Goal: Task Accomplishment & Management: Complete application form

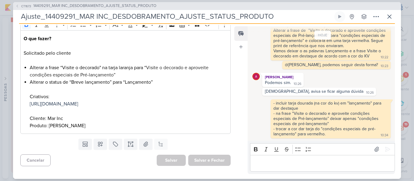
scroll to position [404, 0]
click at [389, 14] on icon at bounding box center [388, 16] width 7 height 7
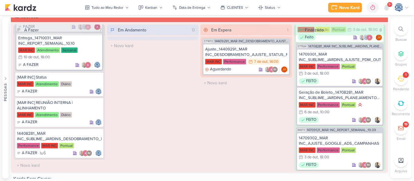
click at [396, 27] on div at bounding box center [400, 28] width 13 height 13
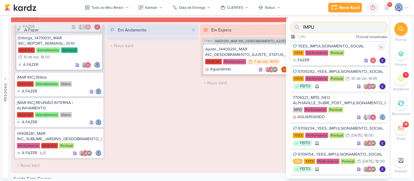
type input "IMPU"
click at [352, 45] on div "YEES_IMPULSIONAMENTO_SOCIAL" at bounding box center [338, 46] width 93 height 5
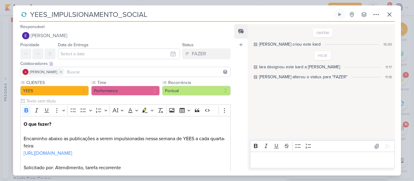
drag, startPoint x: 159, startPoint y: 16, endPoint x: 28, endPoint y: 15, distance: 131.1
click at [28, 15] on div "YEES_IMPULSIONAMENTO_SOCIAL" at bounding box center [176, 14] width 314 height 11
paste input "6710072_YEES_IMPULSIONAMENTO_SEMAN"
type input "6710072_YEES_IMPULSIONAMENTO_SEMANAL"
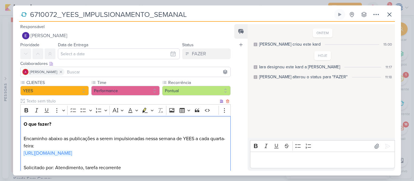
drag, startPoint x: 117, startPoint y: 164, endPoint x: 22, endPoint y: 154, distance: 95.6
click at [22, 154] on div "O que fazer? Encaminho abaixo as publicações a serem impulsionadas nessa semana…" at bounding box center [125, 146] width 210 height 60
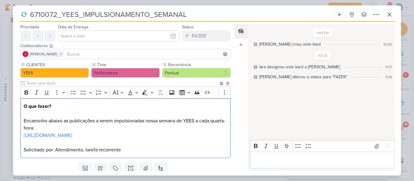
scroll to position [0, 0]
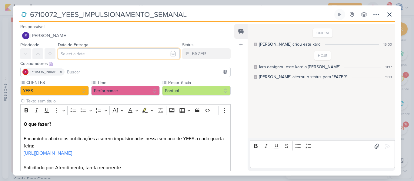
click at [129, 52] on input "text" at bounding box center [119, 53] width 122 height 11
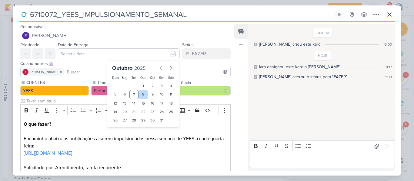
click at [138, 97] on div "8" at bounding box center [142, 94] width 9 height 9
type input "8 de outubro de 2025 às 23:59"
click at [123, 128] on select "00 01 02 03 04 05 06 07 08 09 10 11 12 13 14 15 16 17 18 19 20 21 22 23" at bounding box center [124, 130] width 8 height 7
select select "18"
click at [120, 127] on select "00 01 02 03 04 05 06 07 08 09 10 11 12 13 14 15 16 17 18 19 20 21 22 23" at bounding box center [124, 130] width 8 height 7
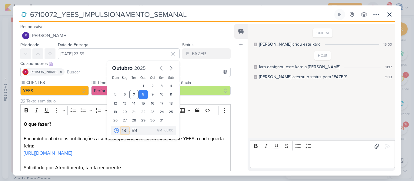
type input "8 de outubro de 2025 às 18:59"
click at [132, 131] on select "00 05 10 15 20 25 30 35 40 45 50 55 59" at bounding box center [134, 130] width 8 height 7
select select "0"
click at [130, 127] on select "00 05 10 15 20 25 30 35 40 45 50 55 59" at bounding box center [134, 130] width 8 height 7
type input "8 de outubro de 2025 às 18:00"
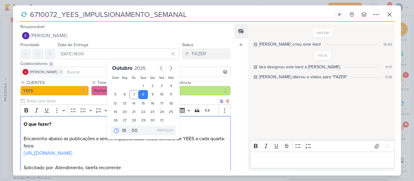
click at [99, 163] on p "https://docs.google.com/spreadsheets/d/1MBpId3cWW4GraMIIJVyRa8DSMvMyocZtS-8T249…" at bounding box center [125, 157] width 203 height 15
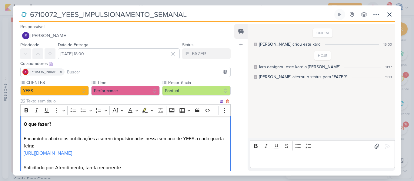
scroll to position [46, 0]
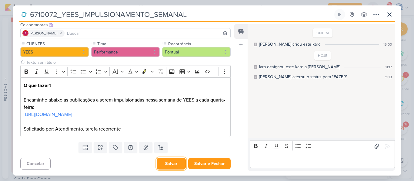
click at [164, 163] on button "Salvar" at bounding box center [171, 164] width 29 height 12
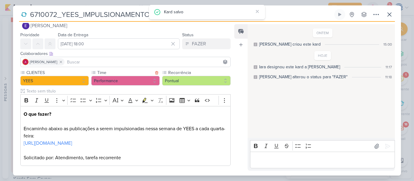
scroll to position [10, 0]
click at [98, 59] on input at bounding box center [147, 62] width 163 height 7
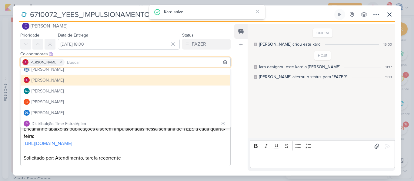
scroll to position [5, 0]
click at [79, 122] on div "Distribuição Time Estratégico" at bounding box center [58, 123] width 54 height 6
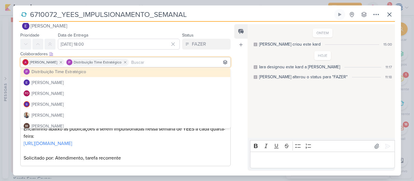
scroll to position [58, 0]
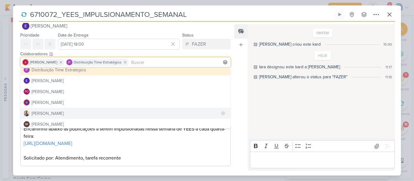
click at [71, 111] on button "[PERSON_NAME]" at bounding box center [125, 113] width 209 height 11
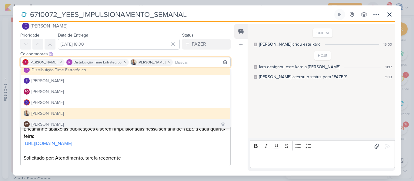
click at [64, 123] on div "[PERSON_NAME]" at bounding box center [47, 124] width 32 height 6
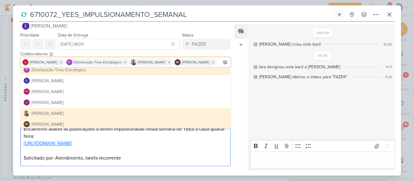
click at [72, 147] on link "https://docs.google.com/spreadsheets/d/1MBpId3cWW4GraMIIJVyRa8DSMvMyocZtS-8T249…" at bounding box center [48, 144] width 48 height 6
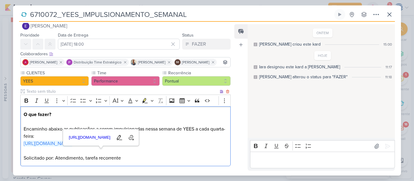
scroll to position [54, 0]
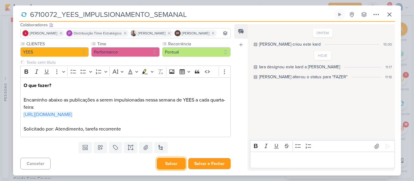
click at [166, 164] on button "Salvar" at bounding box center [171, 164] width 29 height 12
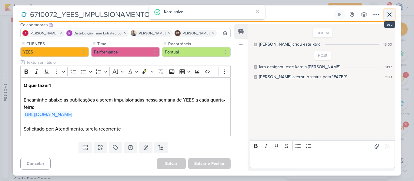
click at [389, 15] on icon at bounding box center [389, 15] width 4 height 4
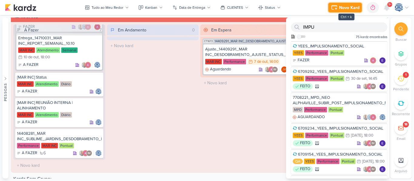
click at [351, 11] on div "Novo Kard" at bounding box center [349, 8] width 20 height 6
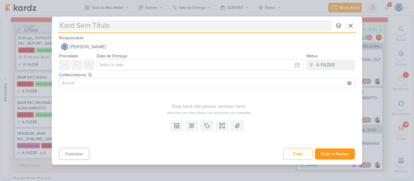
type input "6710073_YEES_39SETE_SUBIR_CRIATIVO_POST"
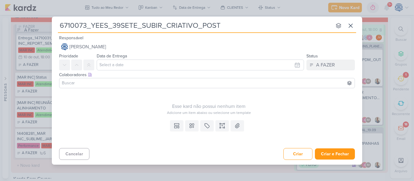
type input "6710073_YEES_39SETE_SUBIR_CRIATIVO_POST"
click at [222, 125] on icon at bounding box center [222, 126] width 0 height 2
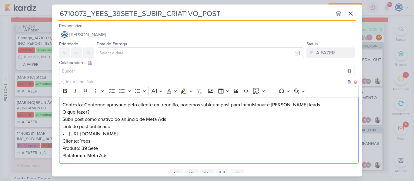
click at [82, 104] on p "Contexto: Conforme aprovado pelo cliente em reunião, podemos subir um post para…" at bounding box center [208, 104] width 293 height 7
drag, startPoint x: 82, startPoint y: 105, endPoint x: 58, endPoint y: 105, distance: 23.9
click at [58, 105] on div "Clique para deixar o item visível somente à membros da sua organização Rich Tex…" at bounding box center [207, 123] width 310 height 88
click at [63, 91] on icon "Editor toolbar" at bounding box center [65, 91] width 4 height 4
click at [295, 102] on p "Contexto : Conforme aprovado pelo cliente em reunião, podemos subir um post par…" at bounding box center [208, 104] width 293 height 7
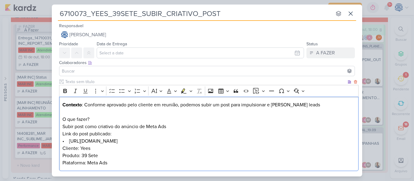
drag, startPoint x: 107, startPoint y: 117, endPoint x: 59, endPoint y: 121, distance: 48.0
click at [59, 121] on div "Contexto : Conforme aprovado pelo cliente em reunião, podemos subir um post par…" at bounding box center [208, 134] width 299 height 75
click at [65, 92] on icon "Editor toolbar" at bounding box center [65, 91] width 6 height 6
click at [269, 141] on p "Link do post publicado: • https://www.instagram.com/reel/DOQ5Awsjv0c/?igsh=MWYw…" at bounding box center [208, 148] width 293 height 36
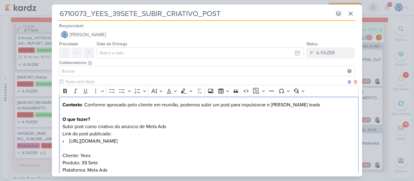
click at [263, 140] on p "Link do post publicado: • https://www.instagram.com/reel/DOQ5Awsjv0c/?igsh=MWYw…" at bounding box center [208, 137] width 293 height 15
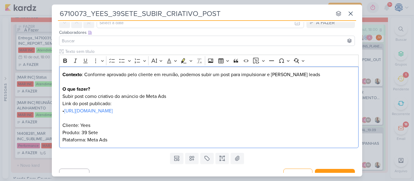
scroll to position [0, 0]
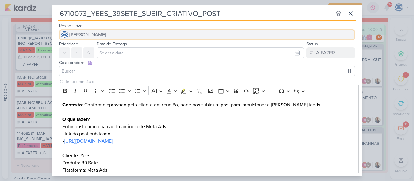
click at [106, 36] on span "[PERSON_NAME]" at bounding box center [87, 34] width 37 height 7
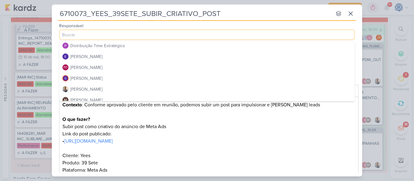
scroll to position [46, 0]
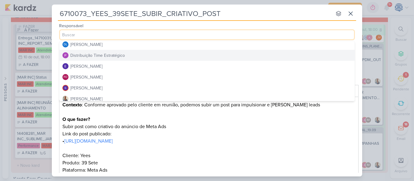
click at [119, 55] on div "Distribuição Time Estratégico" at bounding box center [97, 55] width 54 height 6
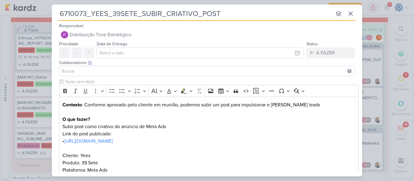
click at [117, 69] on input at bounding box center [207, 71] width 292 height 7
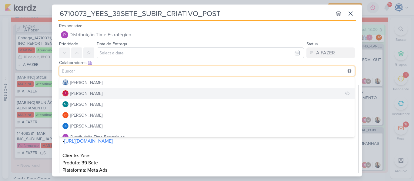
click at [98, 94] on div "[PERSON_NAME]" at bounding box center [86, 94] width 32 height 6
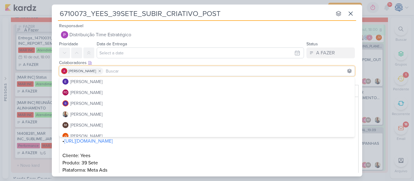
scroll to position [67, 0]
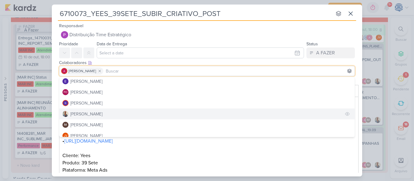
click at [96, 114] on button "[PERSON_NAME]" at bounding box center [206, 114] width 295 height 11
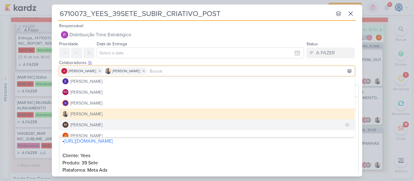
click at [97, 125] on div "[PERSON_NAME]" at bounding box center [86, 125] width 32 height 6
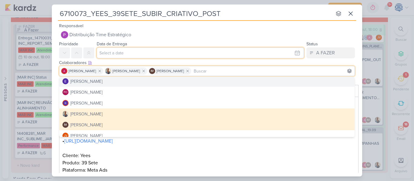
click at [122, 55] on input "text" at bounding box center [200, 53] width 207 height 11
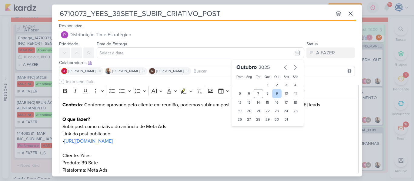
click at [275, 94] on div "9" at bounding box center [276, 93] width 9 height 9
type input "9 de outubro de 2025 às 23:59"
click at [247, 132] on select "00 01 02 03 04 05 06 07 08 09 10 11 12 13 14 15 16 17 18 19 20 21 22 23" at bounding box center [249, 129] width 8 height 7
select select "18"
click at [245, 126] on select "00 01 02 03 04 05 06 07 08 09 10 11 12 13 14 15 16 17 18 19 20 21 22 23" at bounding box center [249, 129] width 8 height 7
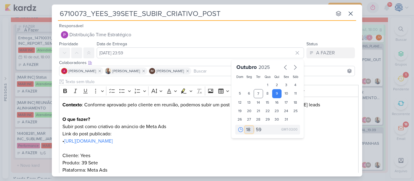
type input "9 de outubro de 2025 às 18:59"
click at [256, 133] on select "00 05 10 15 20 25 30 35 40 45 50 55 59" at bounding box center [258, 129] width 8 height 7
select select "0"
click at [254, 126] on select "00 05 10 15 20 25 30 35 40 45 50 55 59" at bounding box center [258, 129] width 8 height 7
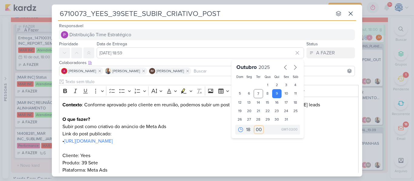
type input "9 de outubro de 2025 às 18:00"
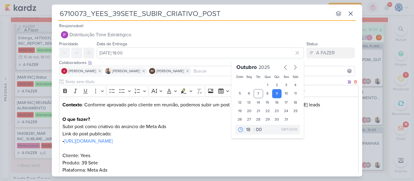
click at [158, 160] on p "Cliente: Yees Produto: 39 Sete Plataforma: Meta Ads" at bounding box center [208, 159] width 293 height 29
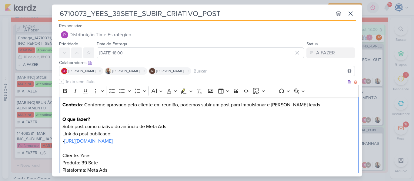
scroll to position [39, 0]
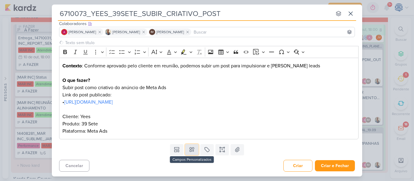
click at [189, 152] on icon at bounding box center [191, 150] width 4 height 4
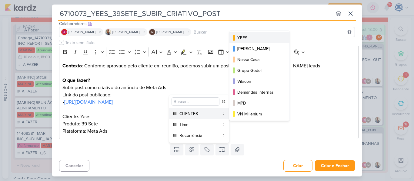
click at [246, 35] on div "YEES" at bounding box center [259, 38] width 45 height 6
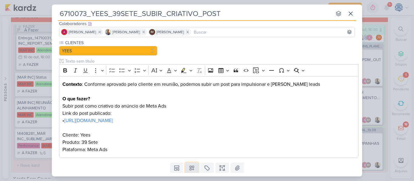
click at [189, 170] on icon at bounding box center [192, 168] width 6 height 6
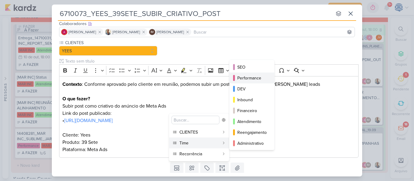
click at [256, 76] on div "Performance" at bounding box center [252, 78] width 30 height 6
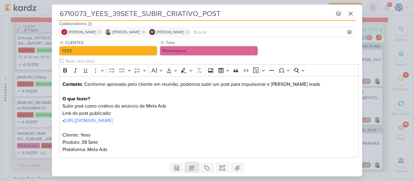
click at [189, 170] on icon at bounding box center [192, 168] width 6 height 6
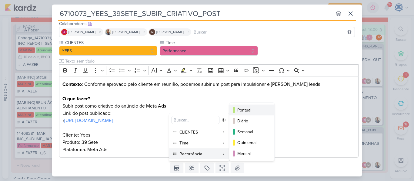
click at [250, 106] on button "Pontual" at bounding box center [251, 110] width 45 height 11
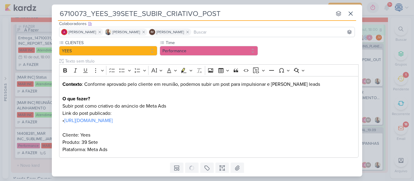
scroll to position [58, 0]
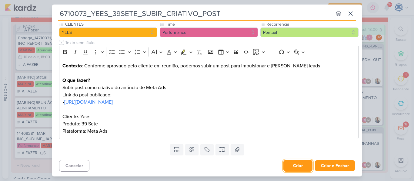
click at [294, 164] on button "Criar" at bounding box center [297, 166] width 29 height 12
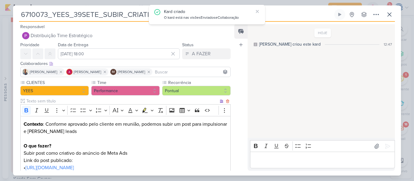
scroll to position [75, 0]
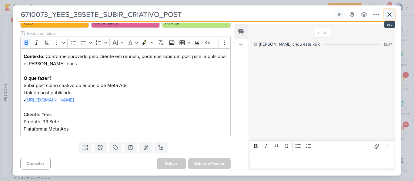
click at [392, 17] on icon at bounding box center [388, 14] width 7 height 7
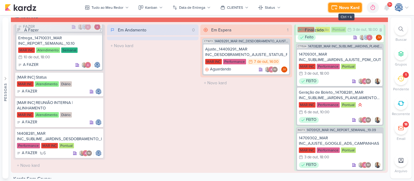
click at [355, 8] on div "Novo Kard" at bounding box center [349, 8] width 20 height 6
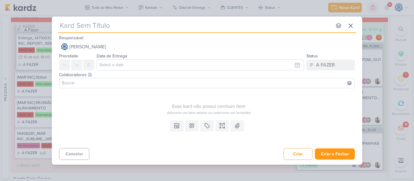
type input "6710074_YEES_JAÚ1894_VERIFICAR_TAXA_DESCARTES_CRIATIVO"
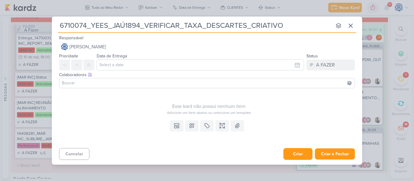
type input "6710074_YEES_JAÚ1894_VERIFICAR_TAXA_DESCARTES_CRIATIVO"
click at [295, 154] on button "Criar" at bounding box center [297, 154] width 29 height 12
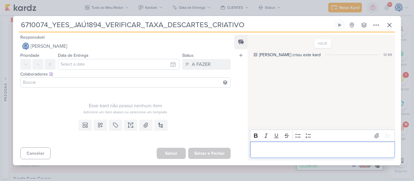
click at [278, 149] on p "Editor editing area: main" at bounding box center [322, 149] width 138 height 7
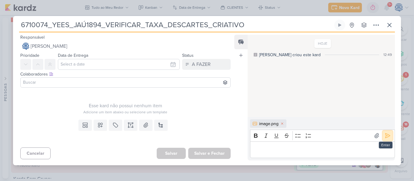
click at [385, 137] on icon at bounding box center [387, 136] width 5 height 5
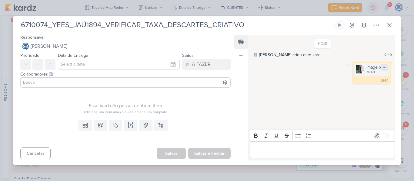
click at [383, 68] on icon at bounding box center [384, 67] width 5 height 5
click at [366, 90] on button "Baixar" at bounding box center [360, 88] width 49 height 9
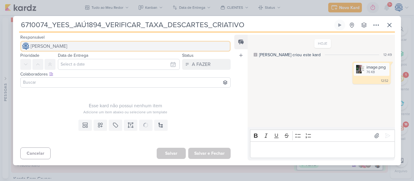
click at [95, 48] on button "[PERSON_NAME]" at bounding box center [125, 46] width 210 height 11
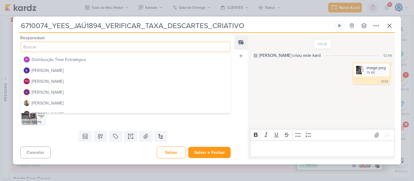
scroll to position [54, 0]
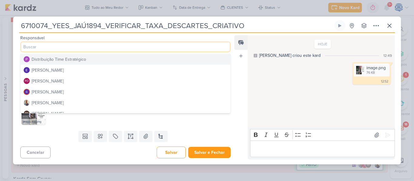
click at [82, 60] on div "Distribuição Time Estratégico" at bounding box center [58, 59] width 54 height 6
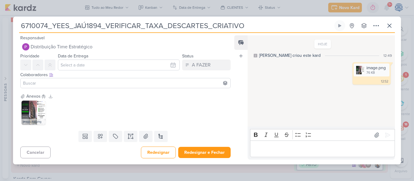
click at [78, 85] on input at bounding box center [125, 83] width 207 height 7
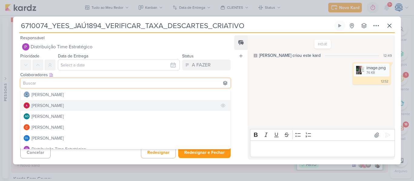
click at [49, 110] on button "[PERSON_NAME]" at bounding box center [125, 105] width 209 height 11
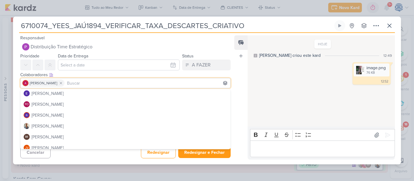
scroll to position [67, 0]
click at [52, 127] on button "[PERSON_NAME]" at bounding box center [125, 125] width 209 height 11
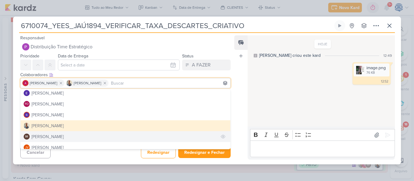
click at [53, 134] on div "[PERSON_NAME]" at bounding box center [47, 137] width 32 height 6
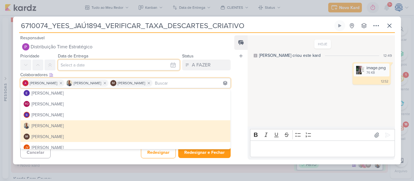
click at [73, 63] on input "text" at bounding box center [119, 65] width 122 height 11
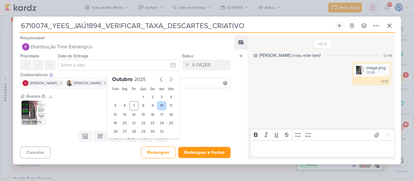
click at [158, 105] on div "10" at bounding box center [161, 105] width 9 height 9
type input "10 de outubro de 2025 às 23:59"
click at [121, 143] on select "00 01 02 03 04 05 06 07 08 09 10 11 12 13 14 15 16 17 18 19 20 21 22 23" at bounding box center [124, 141] width 8 height 7
select select "18"
click at [120, 138] on select "00 01 02 03 04 05 06 07 08 09 10 11 12 13 14 15 16 17 18 19 20 21 22 23" at bounding box center [124, 141] width 8 height 7
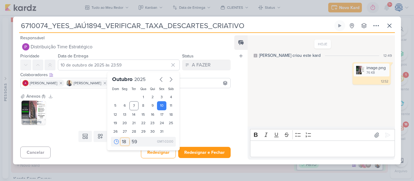
type input "10 de outubro de 2025 às 18:59"
click at [131, 143] on select "00 05 10 15 20 25 30 35 40 45 50 55 59" at bounding box center [134, 141] width 8 height 7
select select "0"
click at [130, 138] on select "00 05 10 15 20 25 30 35 40 45 50 55 59" at bounding box center [134, 141] width 8 height 7
type input "10 de outubro de 2025 às 18:00"
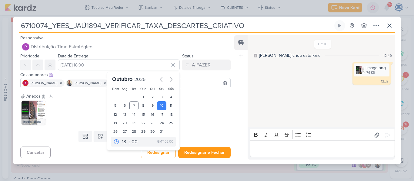
click at [90, 104] on div "image (45).png" at bounding box center [125, 113] width 210 height 27
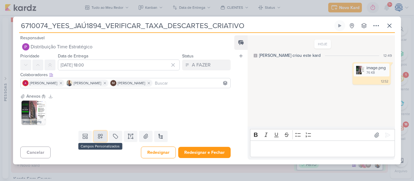
click at [100, 137] on icon at bounding box center [100, 136] width 6 height 6
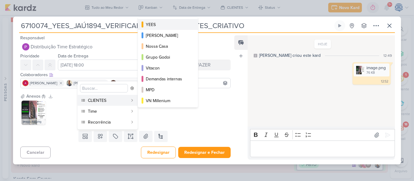
click at [161, 25] on div "YEES" at bounding box center [168, 24] width 45 height 6
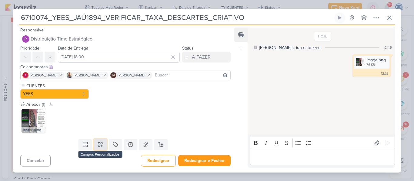
click at [98, 144] on icon at bounding box center [100, 145] width 6 height 6
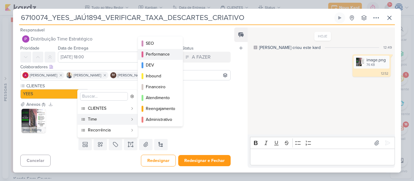
click at [165, 57] on div "Performance" at bounding box center [161, 54] width 30 height 6
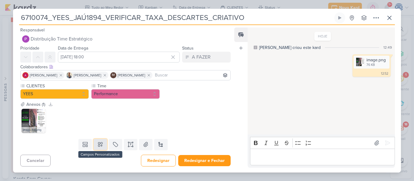
click at [100, 144] on icon at bounding box center [100, 145] width 6 height 6
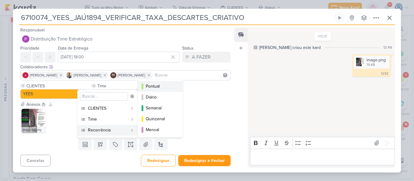
click at [162, 87] on div "Pontual" at bounding box center [161, 86] width 30 height 6
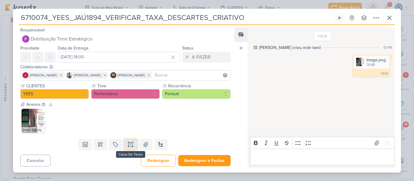
click at [130, 146] on icon at bounding box center [130, 145] width 6 height 6
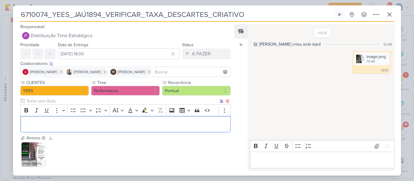
scroll to position [15, 0]
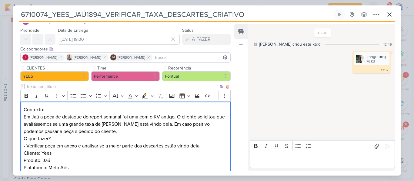
drag, startPoint x: 56, startPoint y: 108, endPoint x: 21, endPoint y: 104, distance: 35.3
click at [21, 104] on div "Contexto: Em Jaú a peça de destaque do report semanal foi uma com o KV antigo. …" at bounding box center [125, 139] width 210 height 75
click at [24, 98] on icon "Editor toolbar" at bounding box center [26, 96] width 6 height 6
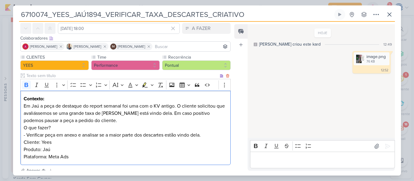
scroll to position [33, 0]
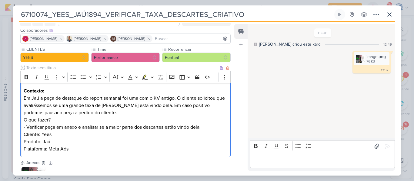
click at [129, 114] on p "Contexto: Em Jaú a peça de destaque do report semanal foi uma com o KV antigo. …" at bounding box center [125, 101] width 203 height 29
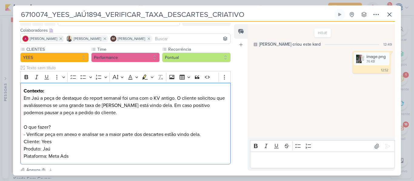
drag, startPoint x: 63, startPoint y: 127, endPoint x: 11, endPoint y: 124, distance: 52.4
click at [11, 124] on div "6710074_YEES_JAÚ1894_VERIFICAR_TAXA_DESCARTES_CRIATIVO" at bounding box center [207, 90] width 414 height 181
click at [26, 78] on icon "Editor toolbar" at bounding box center [26, 77] width 6 height 6
click at [129, 126] on p "O que fazer? - Verificar peça em anexo e analisar se a maior parte dos descarte…" at bounding box center [125, 131] width 203 height 15
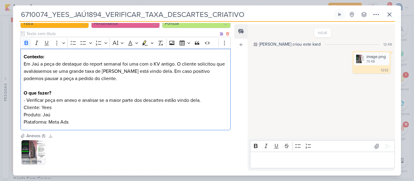
scroll to position [68, 0]
click at [207, 102] on p "O que fazer? - Verificar peça em anexo e analisar se a maior parte dos descarte…" at bounding box center [125, 96] width 203 height 15
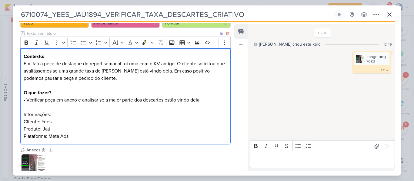
click at [84, 138] on p "Cliente: Yees Produto: Jaú Plataforma: Meta Ads" at bounding box center [125, 129] width 203 height 22
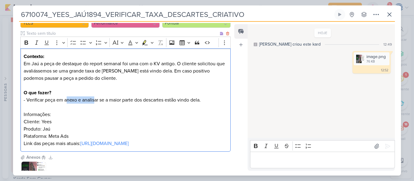
drag, startPoint x: 67, startPoint y: 100, endPoint x: 95, endPoint y: 100, distance: 27.6
click at [95, 100] on p "O que fazer? - Verificar peça em anexo e analisar se a maior parte dos descarte…" at bounding box center [125, 96] width 203 height 15
click at [118, 100] on p "O que fazer? - Verificar peça em anexo e analisar se a maior parte dos descarte…" at bounding box center [125, 96] width 203 height 15
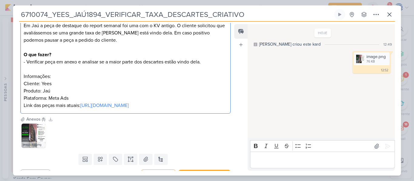
scroll to position [108, 0]
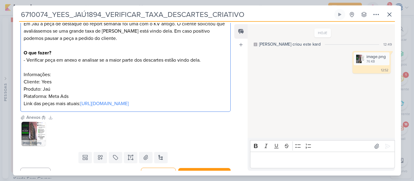
click at [22, 84] on div "Contexto: Em Jaú a peça de destaque do report semanal foi uma com o KV antigo. …" at bounding box center [125, 60] width 210 height 104
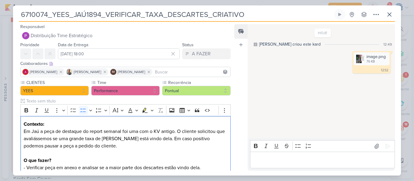
scroll to position [125, 0]
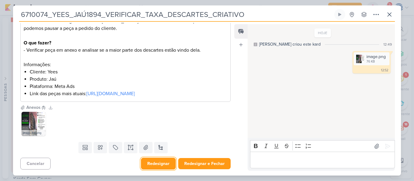
click at [152, 162] on button "Redesignar" at bounding box center [158, 164] width 35 height 12
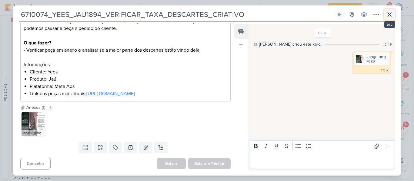
click at [388, 16] on icon at bounding box center [388, 14] width 7 height 7
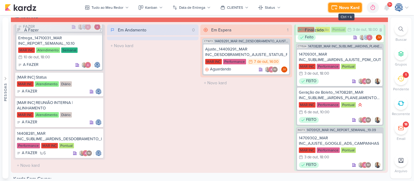
click at [341, 4] on button "Novo Kard" at bounding box center [345, 8] width 34 height 10
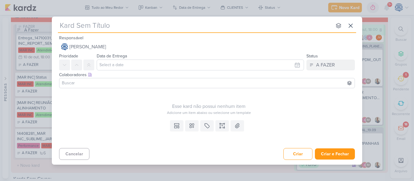
type input "6710075_YEES_ESSÊNCIA_CAMPOLIM_PAUSAR_CRIATIVOS_ANTIGOS"
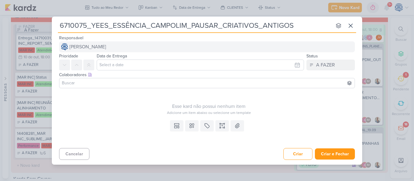
type input "6710075_YEES_ESSÊNCIA_CAMPOLIM_PAUSAR_CRIATIVOS_ANTIGOS"
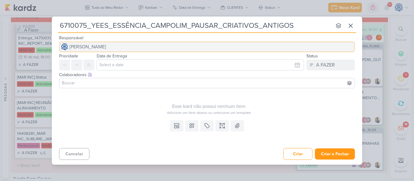
click at [144, 48] on button "[PERSON_NAME]" at bounding box center [206, 46] width 295 height 11
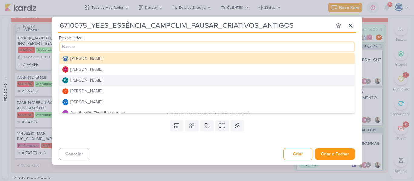
scroll to position [25, 0]
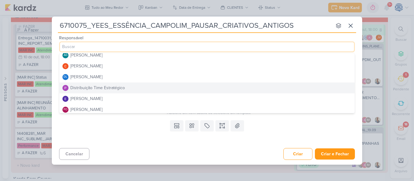
click at [112, 86] on div "Distribuição Time Estratégico" at bounding box center [97, 88] width 54 height 6
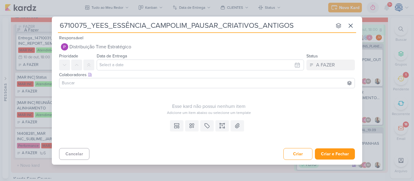
click at [100, 84] on input at bounding box center [207, 83] width 292 height 7
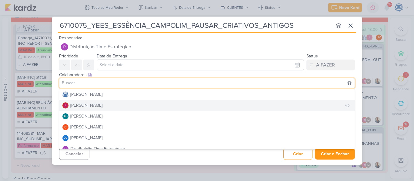
click at [92, 104] on div "[PERSON_NAME]" at bounding box center [86, 105] width 32 height 6
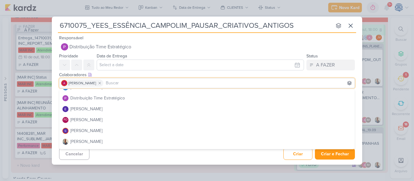
scroll to position [64, 0]
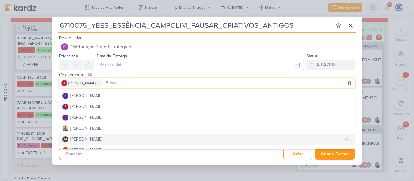
click at [88, 134] on button "IM Isabella Machado Guimarães" at bounding box center [206, 139] width 295 height 11
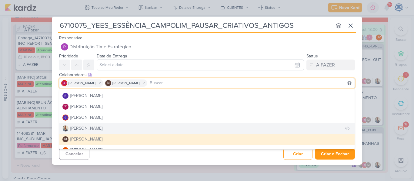
click at [90, 130] on div "[PERSON_NAME]" at bounding box center [86, 128] width 32 height 6
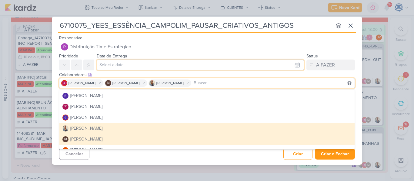
click at [127, 62] on input "text" at bounding box center [200, 65] width 207 height 11
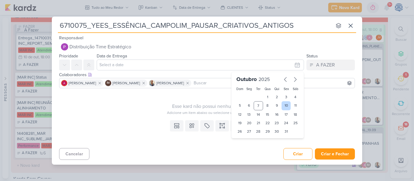
click at [282, 106] on div "10" at bounding box center [285, 105] width 9 height 9
type input "10 de outubro de 2025 às 23:59"
click at [247, 142] on select "00 01 02 03 04 05 06 07 08 09 10 11 12 13 14 15 16 17 18 19 20 21 22 23" at bounding box center [249, 141] width 8 height 7
select select "18"
click at [245, 138] on select "00 01 02 03 04 05 06 07 08 09 10 11 12 13 14 15 16 17 18 19 20 21 22 23" at bounding box center [249, 141] width 8 height 7
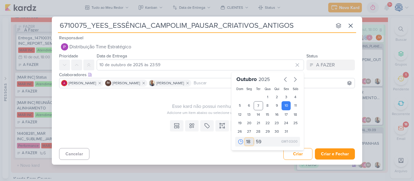
type input "10 de outubro de 2025 às 18:59"
click at [256, 140] on select "00 05 10 15 20 25 30 35 40 45 50 55 59" at bounding box center [258, 141] width 8 height 7
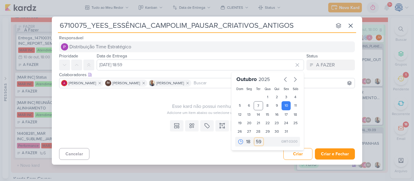
select select "0"
click at [254, 138] on select "00 05 10 15 20 25 30 35 40 45 50 55 59" at bounding box center [258, 141] width 8 height 7
type input "10 de outubro de 2025 às 18:00"
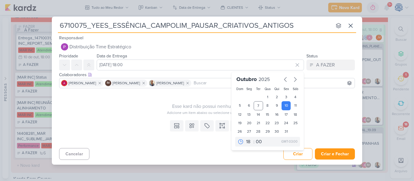
click at [131, 121] on div "Templates Campos Personalizados Marcadores Caixa De Texto Anexo" at bounding box center [207, 132] width 310 height 28
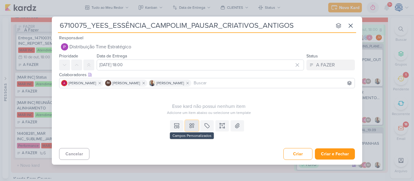
click at [191, 125] on icon at bounding box center [192, 126] width 6 height 6
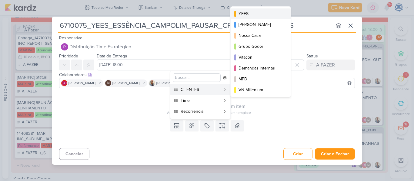
click at [253, 13] on div "YEES" at bounding box center [260, 14] width 45 height 6
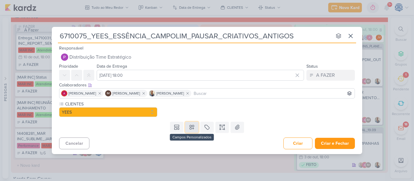
click at [191, 128] on icon at bounding box center [191, 127] width 4 height 4
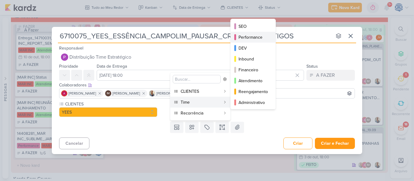
click at [247, 38] on div "Performance" at bounding box center [253, 37] width 30 height 6
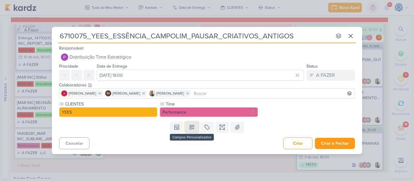
click at [194, 127] on icon at bounding box center [192, 127] width 6 height 6
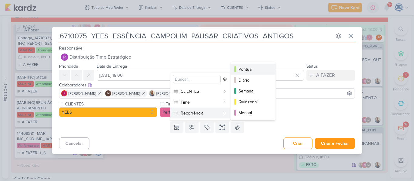
click at [248, 68] on div "Pontual" at bounding box center [253, 69] width 30 height 6
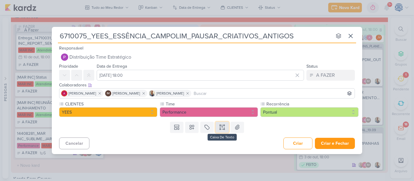
click at [223, 128] on icon at bounding box center [222, 127] width 6 height 6
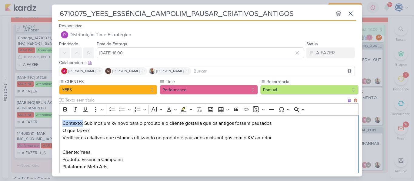
drag, startPoint x: 83, startPoint y: 124, endPoint x: 61, endPoint y: 121, distance: 22.3
click at [61, 121] on div "Contexto: Subimos um kv novo para o produto e o cliente gostaria que os antigos…" at bounding box center [208, 145] width 299 height 60
click at [65, 110] on icon "Editor toolbar" at bounding box center [65, 110] width 6 height 6
click at [298, 122] on p "Contexto: Subimos um kv novo para o produto e o cliente gostaria que os antigos…" at bounding box center [208, 123] width 293 height 7
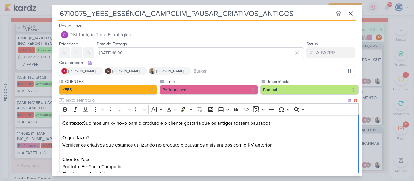
drag, startPoint x: 94, startPoint y: 140, endPoint x: 59, endPoint y: 139, distance: 35.1
click at [59, 139] on div "Contexto: Subimos um kv novo para o produto e o cliente gostaria que os antigos…" at bounding box center [208, 149] width 299 height 68
click at [62, 112] on icon "Editor toolbar" at bounding box center [65, 110] width 6 height 6
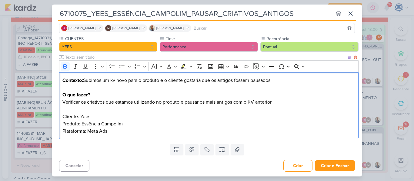
click at [120, 131] on p "Cliente: Yees Produto: Essência Campolim Plataforma: Meta Ads" at bounding box center [208, 120] width 293 height 29
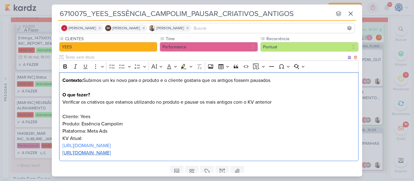
click at [61, 144] on div "Contexto: Subimos um kv novo para o produto e o cliente gostaria que os antigos…" at bounding box center [208, 116] width 299 height 89
click at [145, 152] on u "Peças estáticas: https://drive.google.com/drive/folders/1BfV_l9RASlb9Tu-IiO6wrz…" at bounding box center [103, 153] width 83 height 6
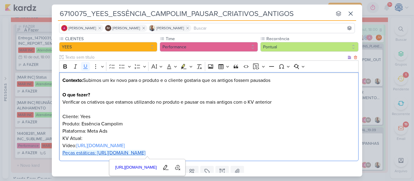
scroll to position [65, 0]
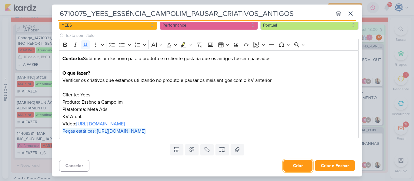
click at [292, 169] on button "Criar" at bounding box center [297, 166] width 29 height 12
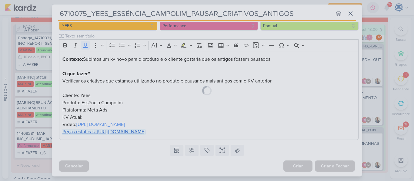
scroll to position [64, 0]
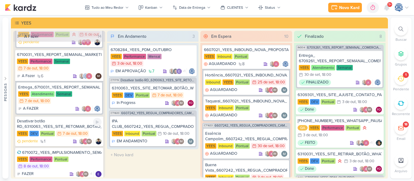
scroll to position [237, 0]
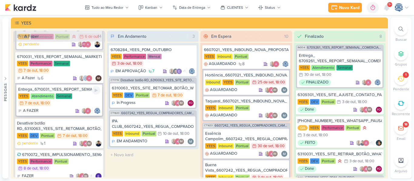
click at [81, 94] on div "YEES Atendimento Semanal 7/10 7 de out , 18:00" at bounding box center [59, 100] width 82 height 13
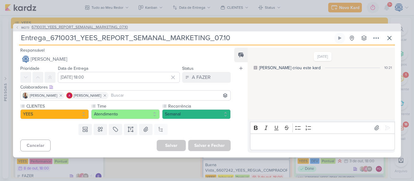
click at [108, 28] on span "6710031_YEES_REPORT_SEMANAL_MARKETING_07.10" at bounding box center [79, 28] width 96 height 6
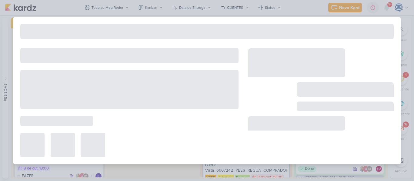
type input "6710031_YEES_REPORT_SEMANAL_MARKETING_07.10"
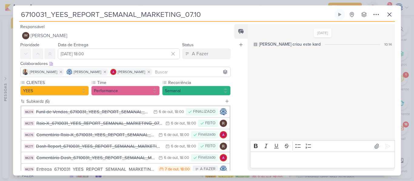
scroll to position [39, 0]
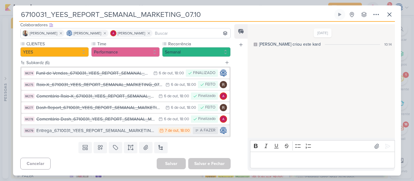
click at [96, 130] on div "Entrega_6710031_YEES_REPORT_SEMANAL_MARKETING_07.10" at bounding box center [95, 130] width 119 height 7
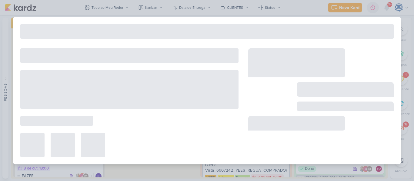
type input "Entrega_6710031_YEES_REPORT_SEMANAL_MARKETING_07.10"
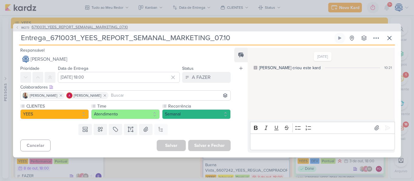
click at [69, 28] on span "6710031_YEES_REPORT_SEMANAL_MARKETING_07.10" at bounding box center [79, 28] width 96 height 6
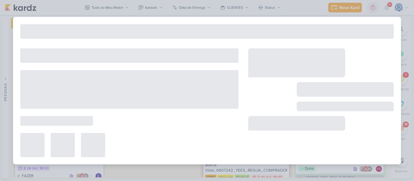
type input "6710031_YEES_REPORT_SEMANAL_MARKETING_07.10"
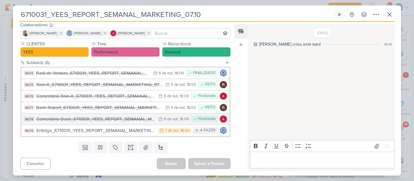
click at [137, 118] on div "Comentário Dash_6710031_YEES_REPORT_SEMANAL_MARKETING_07.10" at bounding box center [95, 119] width 119 height 7
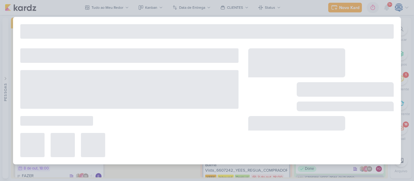
type input "Comentário Dash_6710031_YEES_REPORT_SEMANAL_MARKETING_07.10"
type input "6 de outubro de 2025 às 18:00"
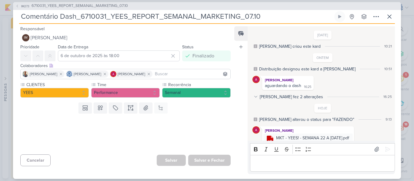
scroll to position [31, 0]
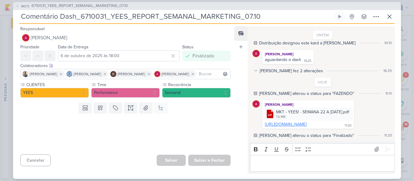
click at [301, 122] on link "https://drive.google.com/file/d/1SGoZVt_wqesFwpwWLh6PJIMWQOS8DFmW/view?usp=driv…" at bounding box center [286, 124] width 42 height 5
drag, startPoint x: 286, startPoint y: 19, endPoint x: 78, endPoint y: 16, distance: 207.7
click at [78, 16] on input "Comentário Dash_6710031_YEES_REPORT_SEMANAL_MARKETING_07.10" at bounding box center [176, 16] width 314 height 11
click at [350, 110] on icon at bounding box center [347, 112] width 5 height 5
click at [344, 127] on div "Baixar" at bounding box center [345, 127] width 12 height 6
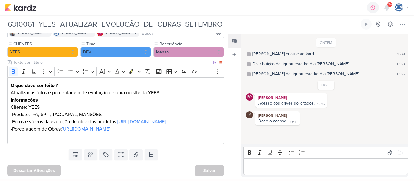
scroll to position [63, 0]
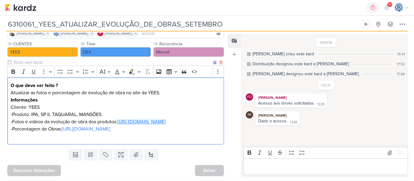
click at [117, 119] on link "https://drive.google.com/drive/folders/1T4aOCFak3C6Zhn1ZC5Y_R45GHHpYlxFx" at bounding box center [141, 122] width 48 height 6
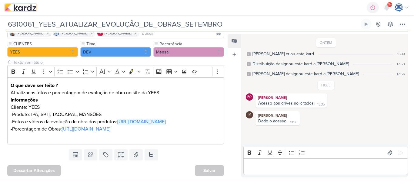
click at [21, 9] on img at bounding box center [20, 7] width 31 height 7
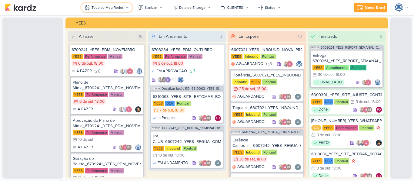
click at [112, 8] on div "Tudo ao Meu Redor" at bounding box center [107, 7] width 32 height 5
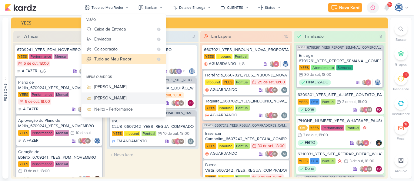
click at [121, 97] on div "Fabio Oliveira - Dev" at bounding box center [127, 98] width 67 height 6
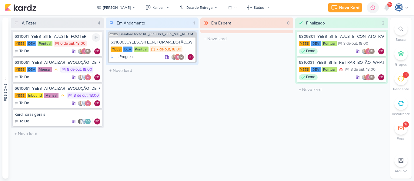
click at [73, 42] on div "6 de out" at bounding box center [67, 44] width 14 height 4
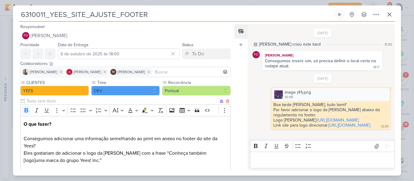
scroll to position [81, 0]
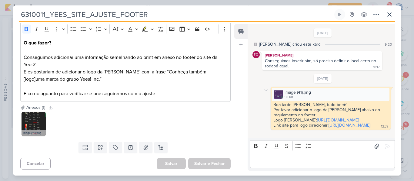
click at [317, 118] on link "https://drive.google.com/file/d/1JTCqJAxmm3PwL9SrMzp-H7M9QbkWIDoh/view?usp=shar…" at bounding box center [338, 120] width 42 height 5
click at [317, 119] on link "https://drive.google.com/file/d/1JTCqJAxmm3PwL9SrMzp-H7M9QbkWIDoh/view?usp=shar…" at bounding box center [338, 120] width 42 height 5
click at [393, 14] on button at bounding box center [389, 14] width 11 height 11
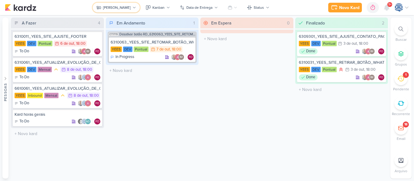
click at [136, 6] on icon at bounding box center [134, 8] width 4 height 4
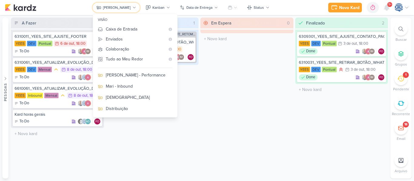
scroll to position [45, 0]
click at [128, 107] on div "Distribuição" at bounding box center [139, 109] width 67 height 6
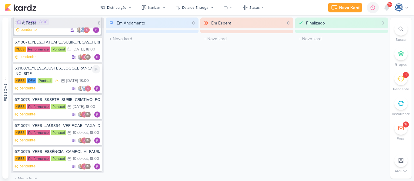
scroll to position [0, 0]
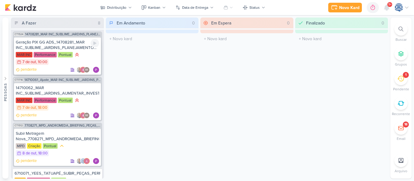
click at [62, 69] on div "pendente IM" at bounding box center [57, 70] width 83 height 6
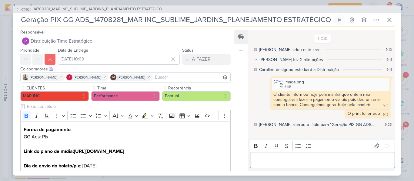
click at [286, 163] on p "Editor editing area: main" at bounding box center [322, 160] width 138 height 7
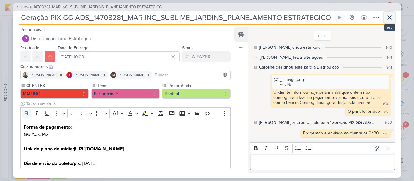
click at [387, 18] on icon at bounding box center [388, 17] width 7 height 7
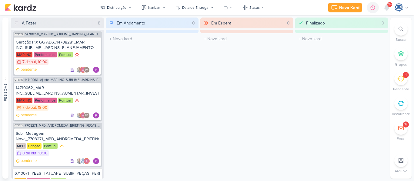
click at [388, 7] on span "9+" at bounding box center [389, 4] width 3 height 5
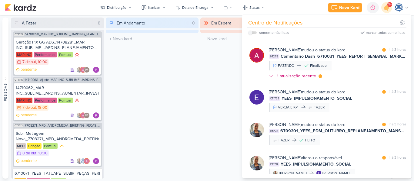
scroll to position [229, 0]
click at [120, 9] on div "Distribuição" at bounding box center [116, 7] width 19 height 5
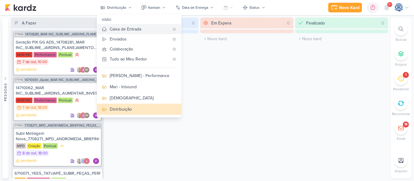
click at [117, 30] on div "Caixa de Entrada" at bounding box center [139, 29] width 59 height 6
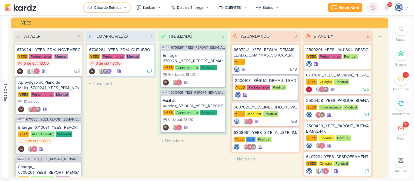
click at [104, 9] on div "Caixa de Entrada" at bounding box center [107, 7] width 27 height 5
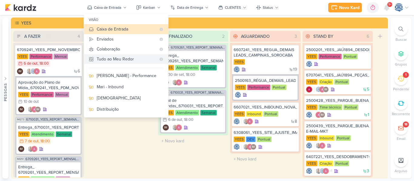
click at [104, 61] on div "Tudo ao Meu Redor" at bounding box center [126, 59] width 59 height 6
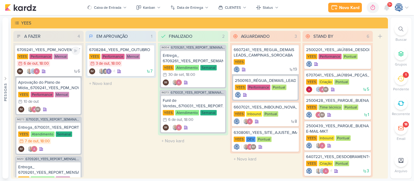
click at [57, 72] on div "6 IM" at bounding box center [48, 71] width 63 height 6
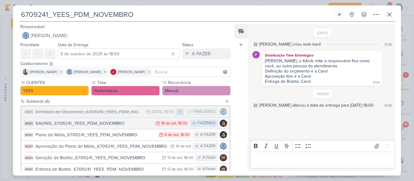
scroll to position [14, 0]
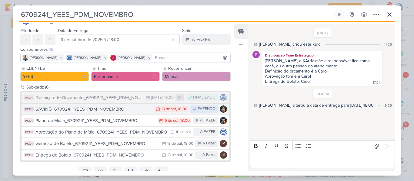
click at [74, 113] on button "IM301 SAVING_6709241_YEES_PDM_NOVEMBRO 18/9 18 de set , 18:00 FAZENDO" at bounding box center [125, 109] width 208 height 11
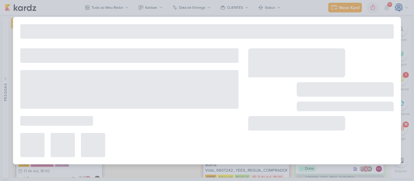
type input "SAVING_6709241_YEES_PDM_NOVEMBRO"
type input "18 de setembro de 2025 às 18:00"
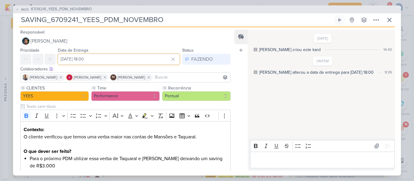
click at [80, 60] on input "18 de setembro de 2025 às 18:00" at bounding box center [119, 59] width 122 height 11
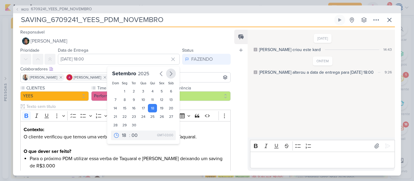
click at [167, 74] on icon "button" at bounding box center [170, 73] width 7 height 7
click at [130, 99] on div "7" at bounding box center [133, 100] width 9 height 9
click at [120, 100] on div "6" at bounding box center [124, 100] width 9 height 9
type input "6 de outubro de 2025 às 18:00"
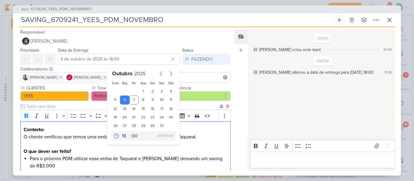
click at [113, 150] on p "O que dever ser feito?" at bounding box center [125, 151] width 203 height 7
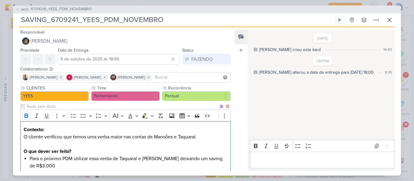
scroll to position [110, 0]
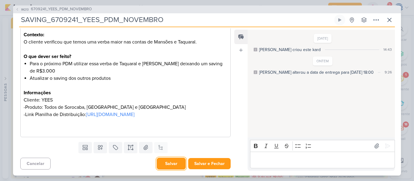
click at [171, 164] on button "Salvar" at bounding box center [171, 164] width 29 height 12
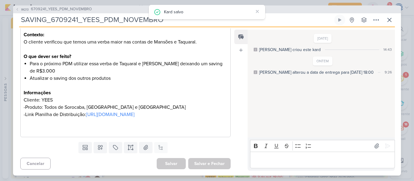
scroll to position [0, 0]
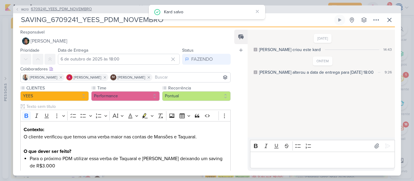
click at [69, 7] on span "6709241_YEES_PDM_NOVEMBRO" at bounding box center [61, 9] width 61 height 6
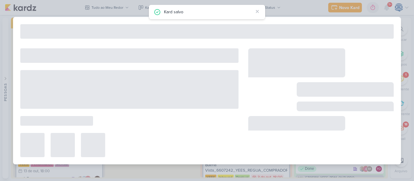
type input "6709241_YEES_PDM_NOVEMBRO"
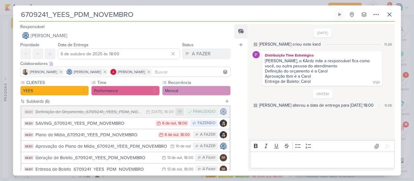
drag, startPoint x: 136, startPoint y: 16, endPoint x: 19, endPoint y: 15, distance: 117.2
click at [19, 15] on input "6709241_YEES_PDM_NOVEMBRO" at bounding box center [176, 14] width 314 height 11
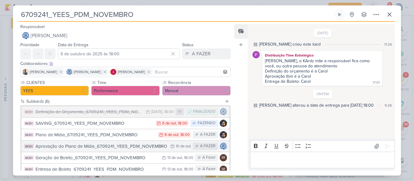
scroll to position [39, 0]
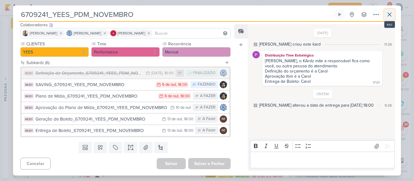
click at [391, 18] on button at bounding box center [389, 14] width 11 height 11
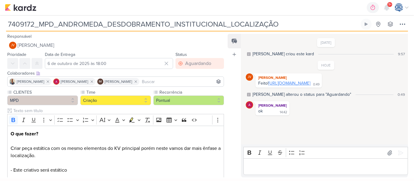
click at [290, 86] on link "[URL][DOMAIN_NAME]" at bounding box center [289, 83] width 42 height 5
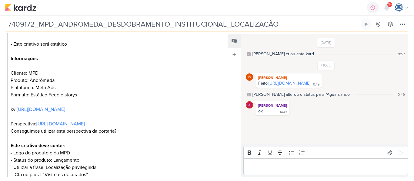
scroll to position [126, 0]
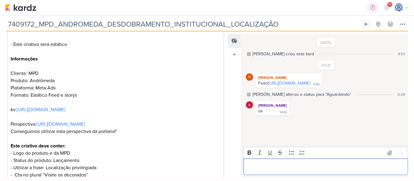
click at [257, 167] on p "Editor editing area: main" at bounding box center [325, 166] width 158 height 7
click at [279, 168] on p "Alterar metrage de 89 para 90" at bounding box center [325, 166] width 158 height 7
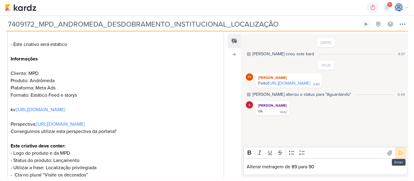
click at [397, 154] on icon at bounding box center [400, 153] width 6 height 6
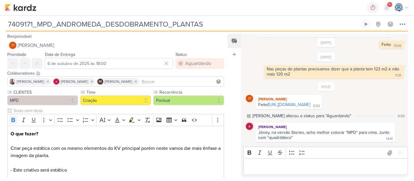
scroll to position [71, 0]
click at [304, 102] on link "[URL][DOMAIN_NAME]" at bounding box center [289, 104] width 42 height 5
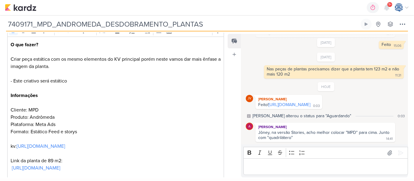
scroll to position [150, 0]
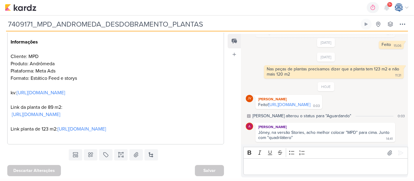
click at [53, 99] on p "O que fazer? Criar peça estática com os mesmo elementos do KV principal porém n…" at bounding box center [116, 64] width 210 height 153
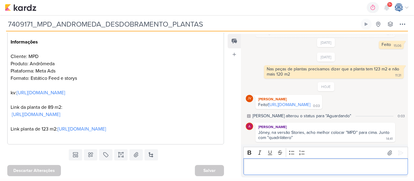
click at [308, 168] on p "Editor editing area: main" at bounding box center [325, 166] width 158 height 7
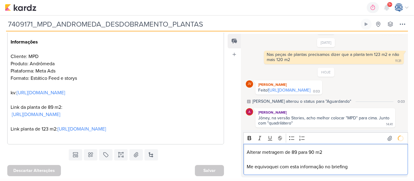
scroll to position [88, 0]
